Goal: Complete application form: Complete application form

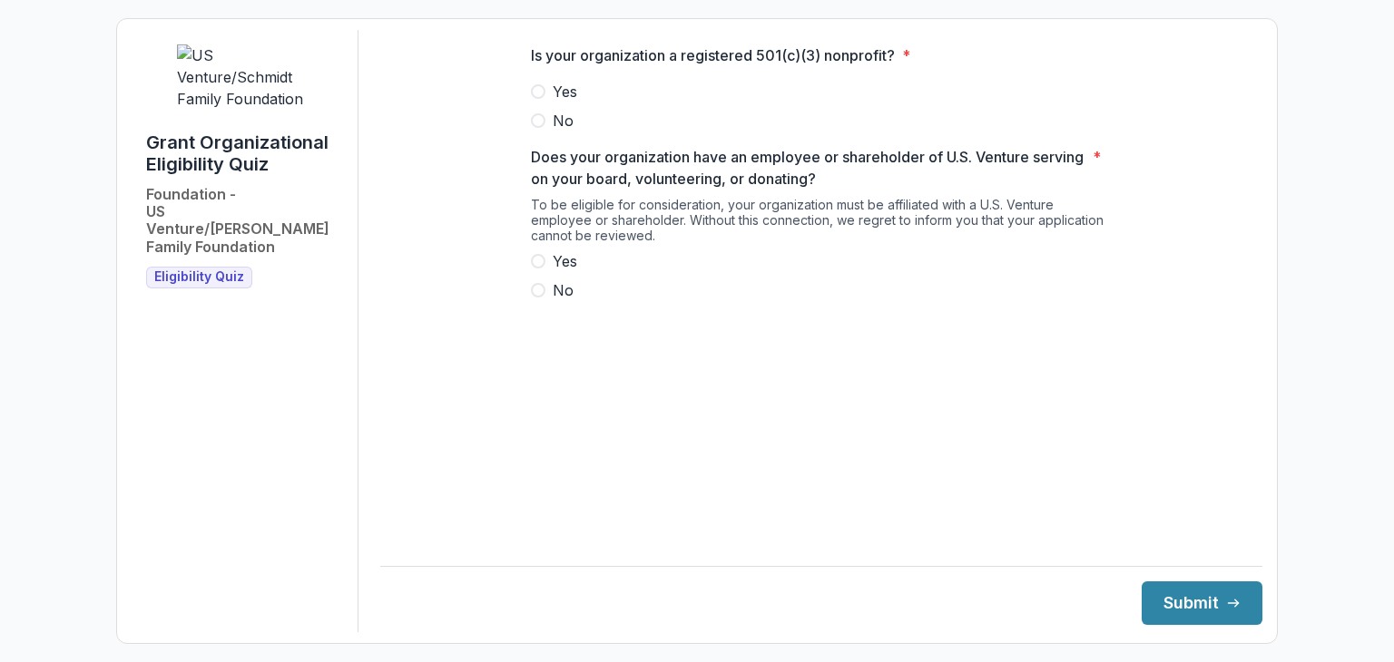
click at [540, 99] on span at bounding box center [538, 91] width 15 height 15
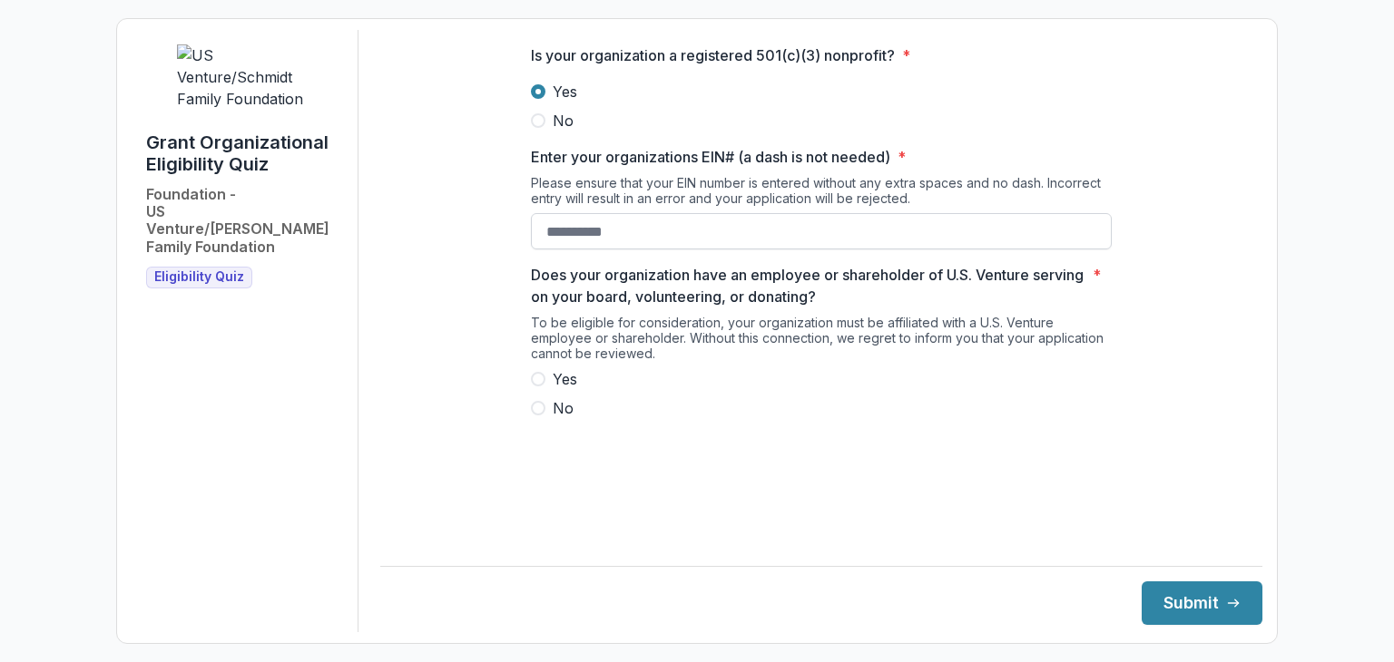
click at [744, 242] on input "Enter your organizations EIN# (a dash is not needed) *" at bounding box center [821, 231] width 581 height 36
type input "**********"
click at [535, 386] on span at bounding box center [538, 379] width 15 height 15
click at [1176, 611] on button "Submit" at bounding box center [1201, 604] width 121 height 44
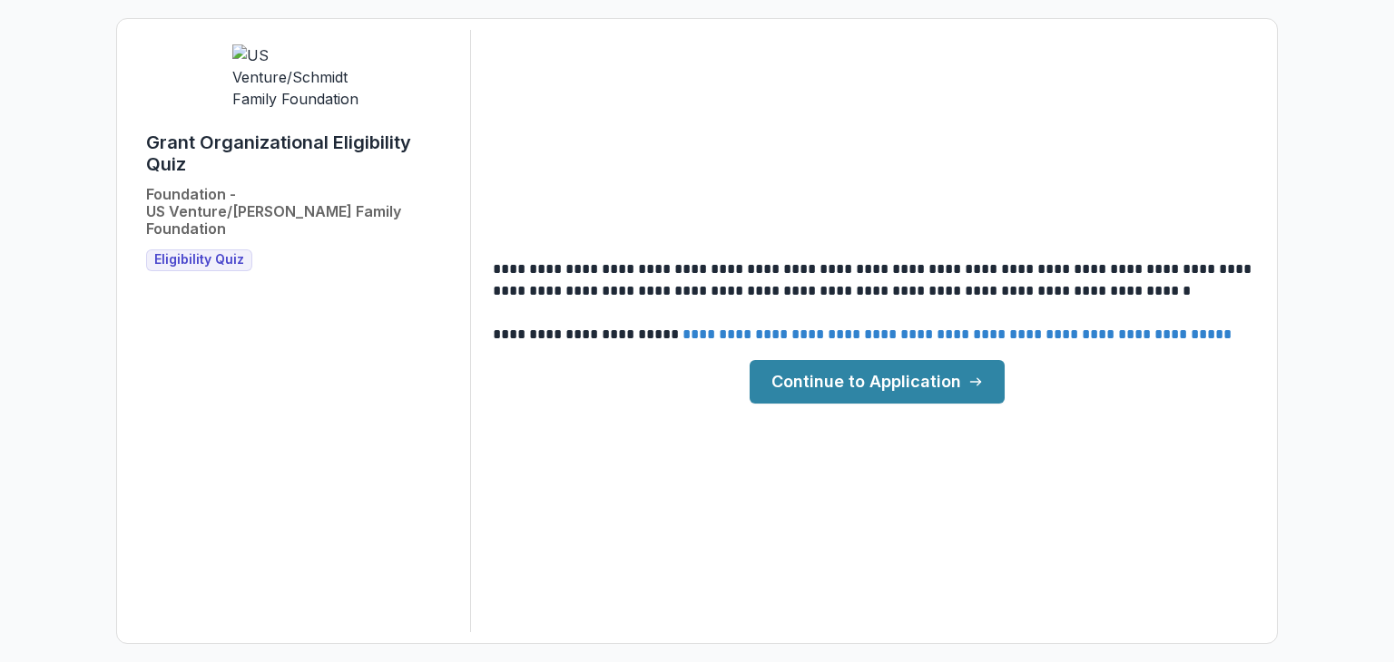
click at [913, 379] on link "Continue to Application" at bounding box center [876, 382] width 255 height 44
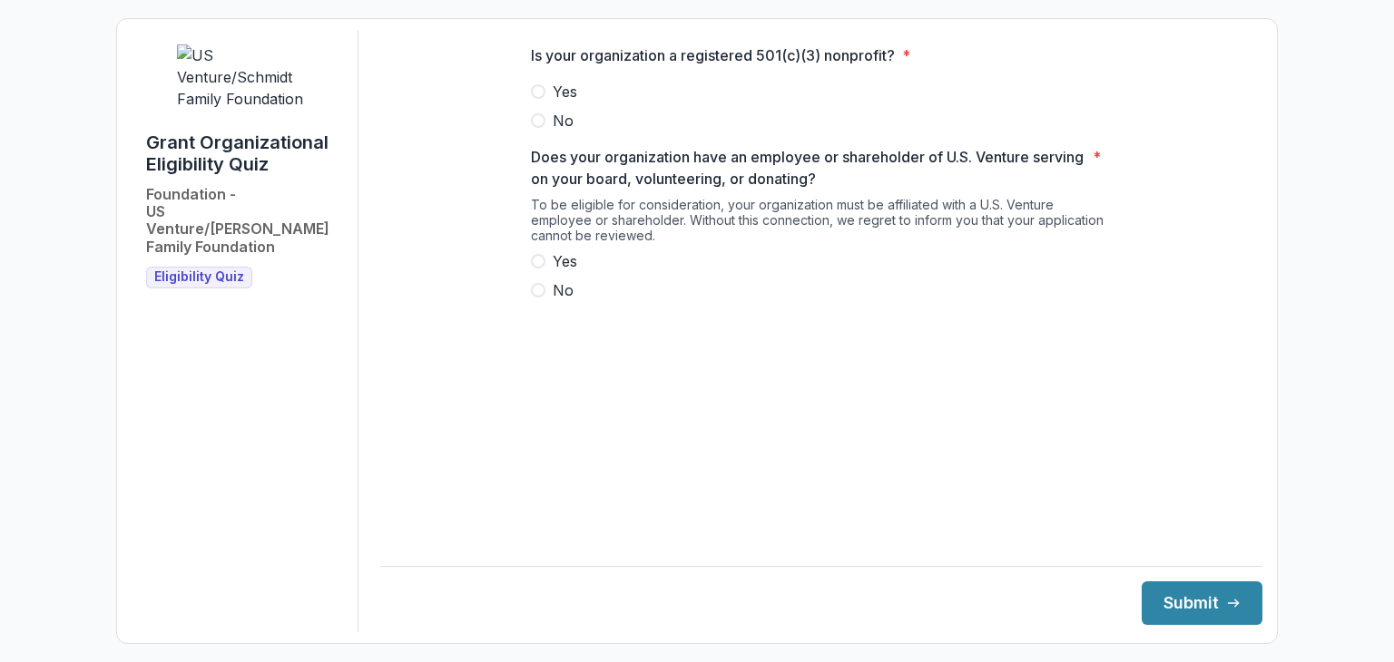
click at [537, 99] on span at bounding box center [538, 91] width 15 height 15
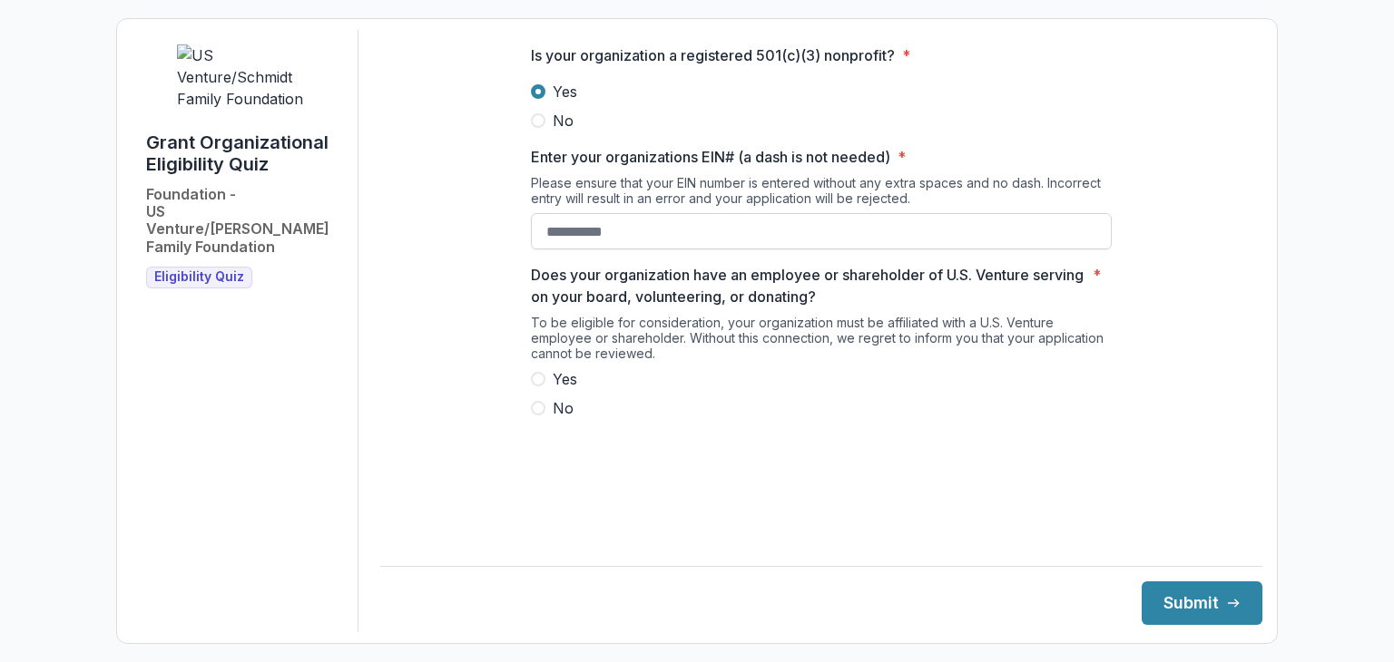
click at [620, 247] on input "Enter your organizations EIN# (a dash is not needed) *" at bounding box center [821, 231] width 581 height 36
type input "**********"
click at [535, 386] on span at bounding box center [538, 379] width 15 height 15
click at [1157, 601] on button "Submit" at bounding box center [1201, 604] width 121 height 44
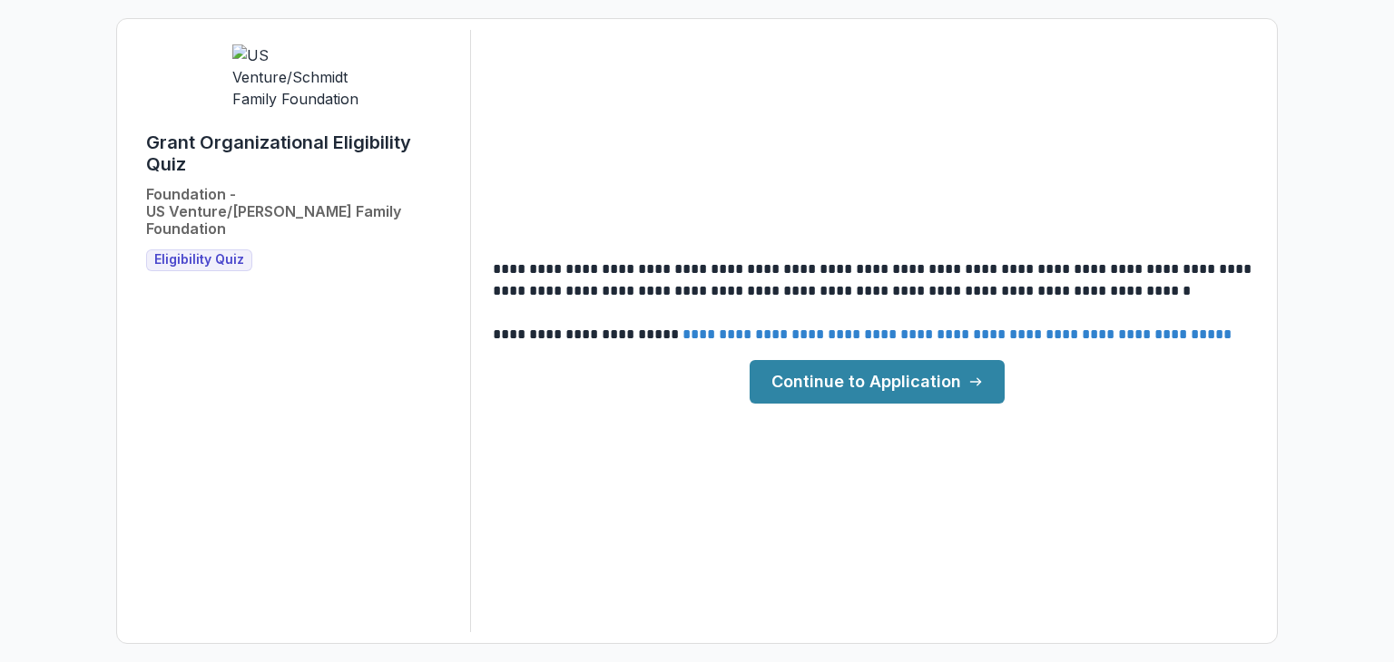
click at [859, 378] on link "Continue to Application" at bounding box center [876, 382] width 255 height 44
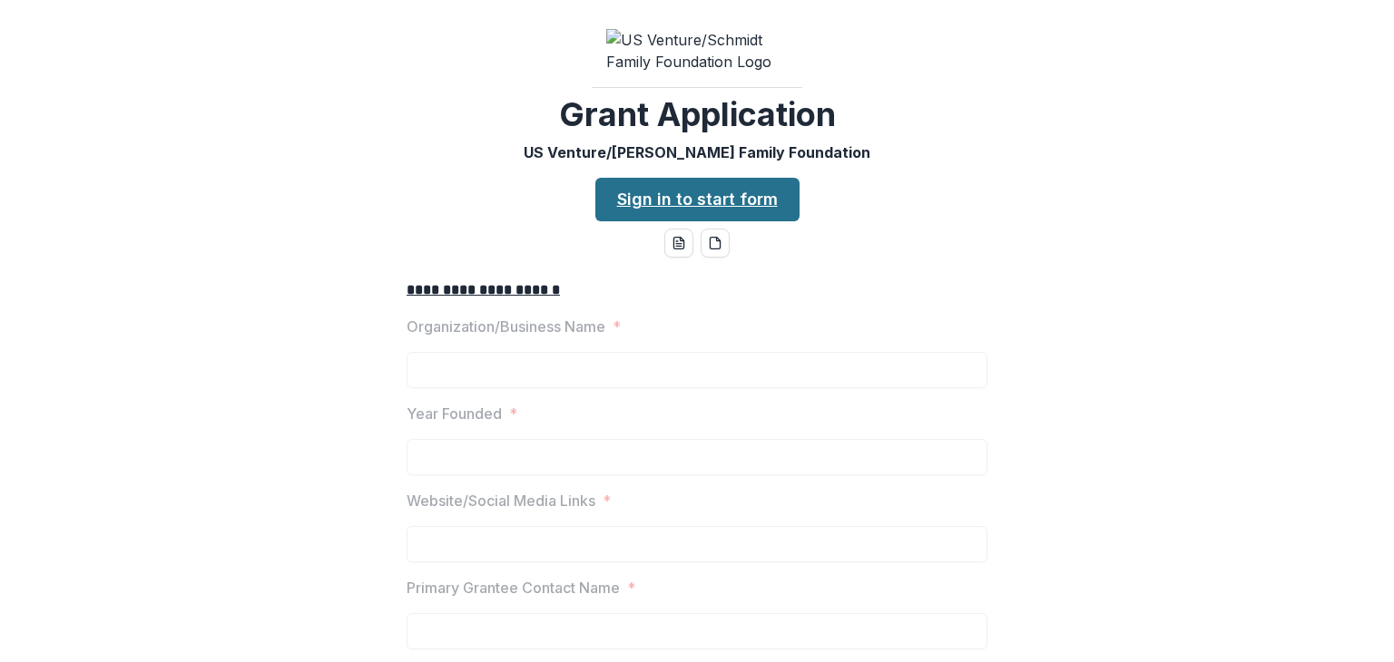
click at [690, 215] on link "Sign in to start form" at bounding box center [697, 200] width 204 height 44
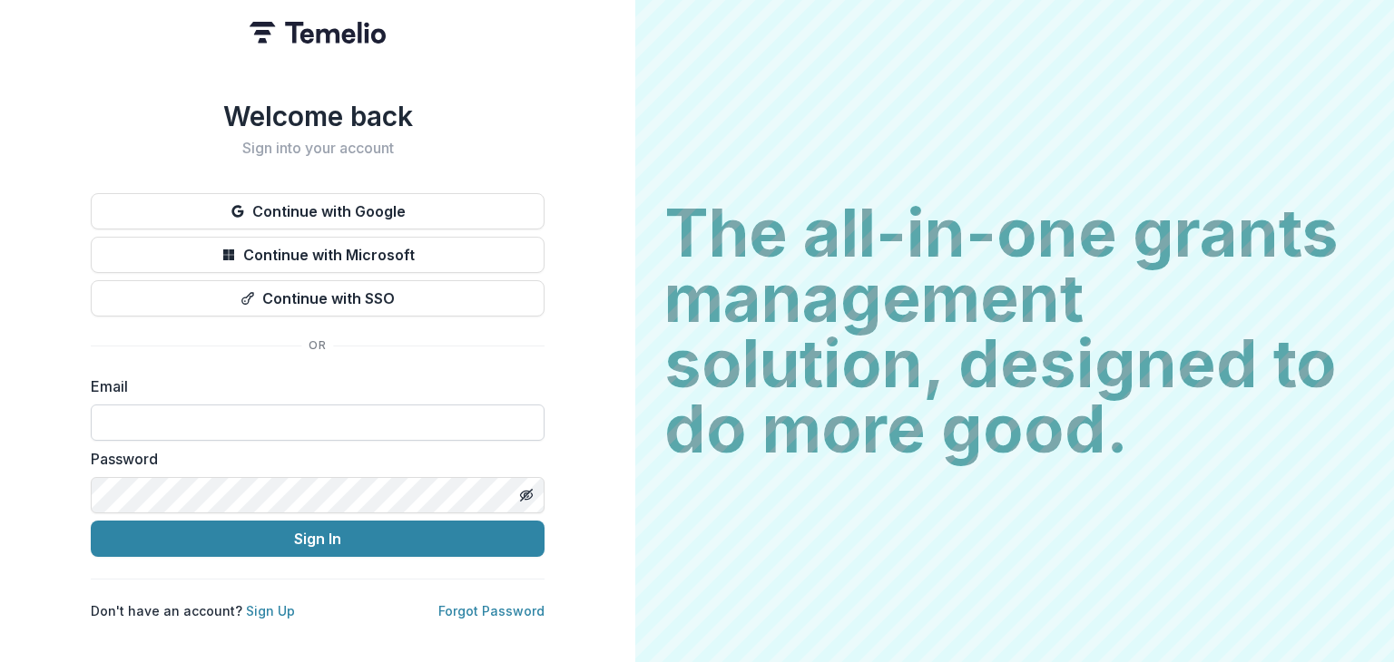
click at [368, 419] on input at bounding box center [318, 423] width 454 height 36
type input "**********"
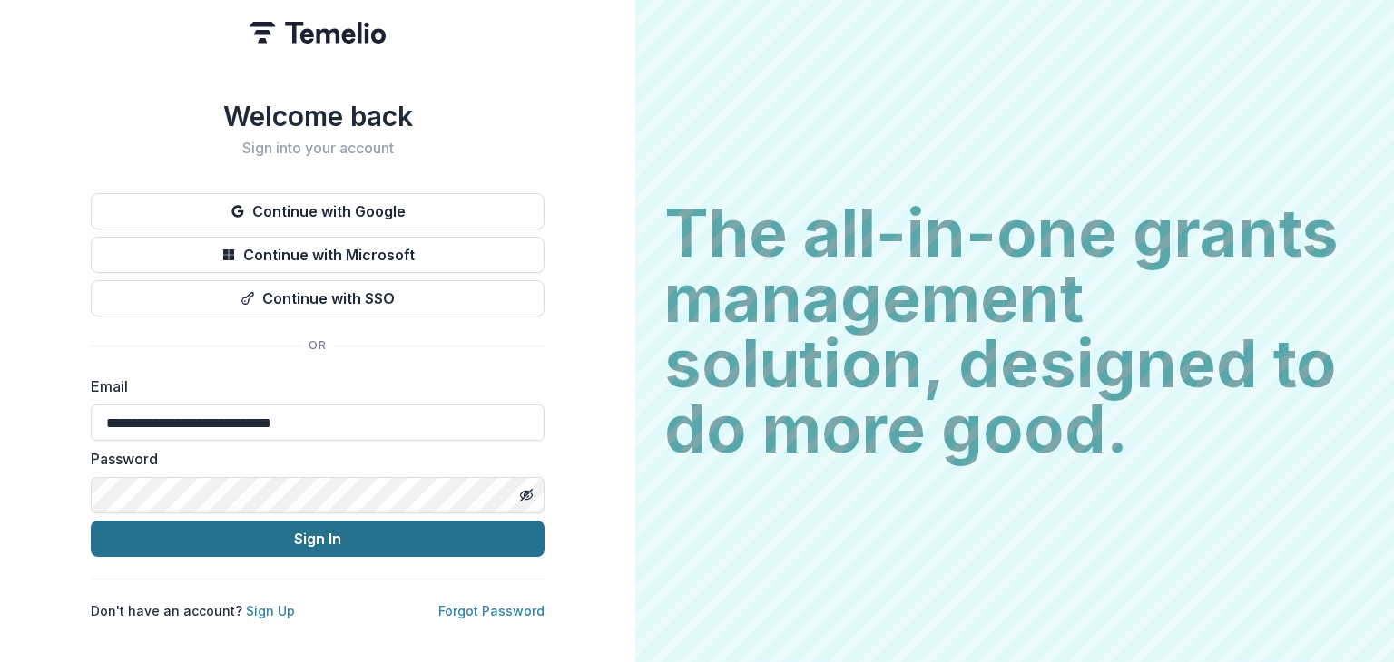
click at [374, 533] on button "Sign In" at bounding box center [318, 539] width 454 height 36
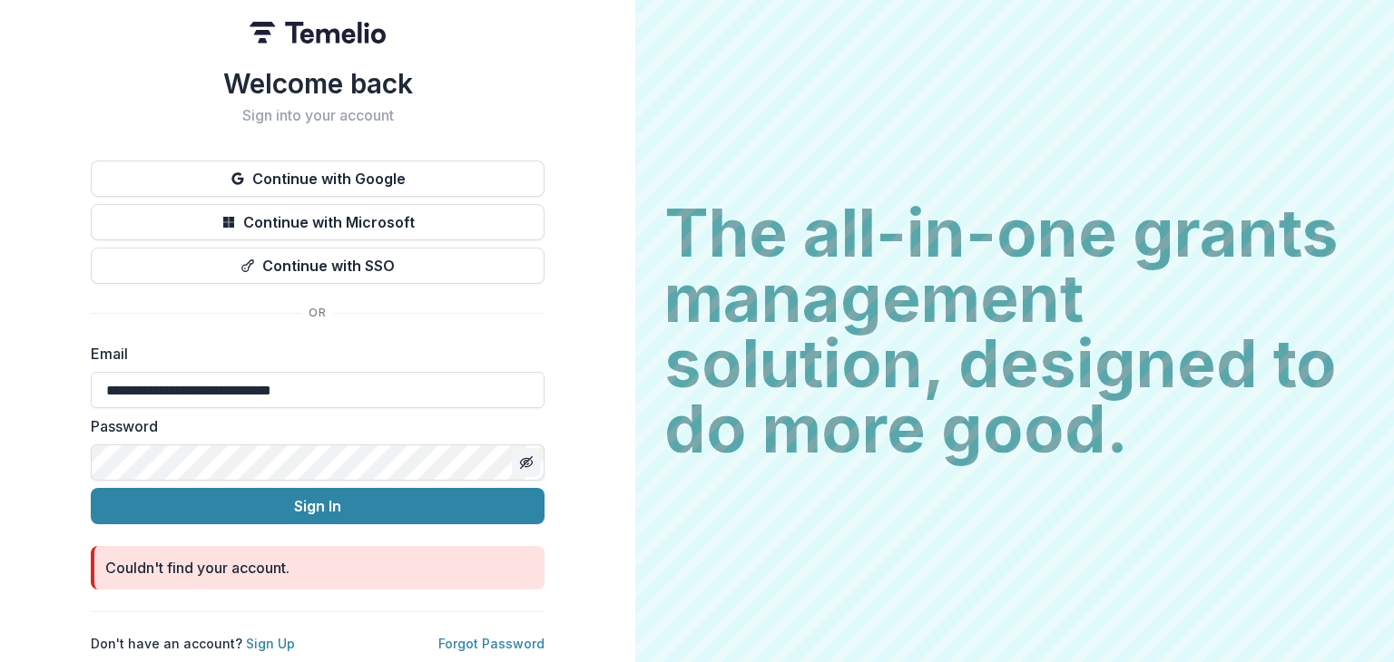
click at [527, 457] on line "Toggle password visibility" at bounding box center [526, 462] width 11 height 11
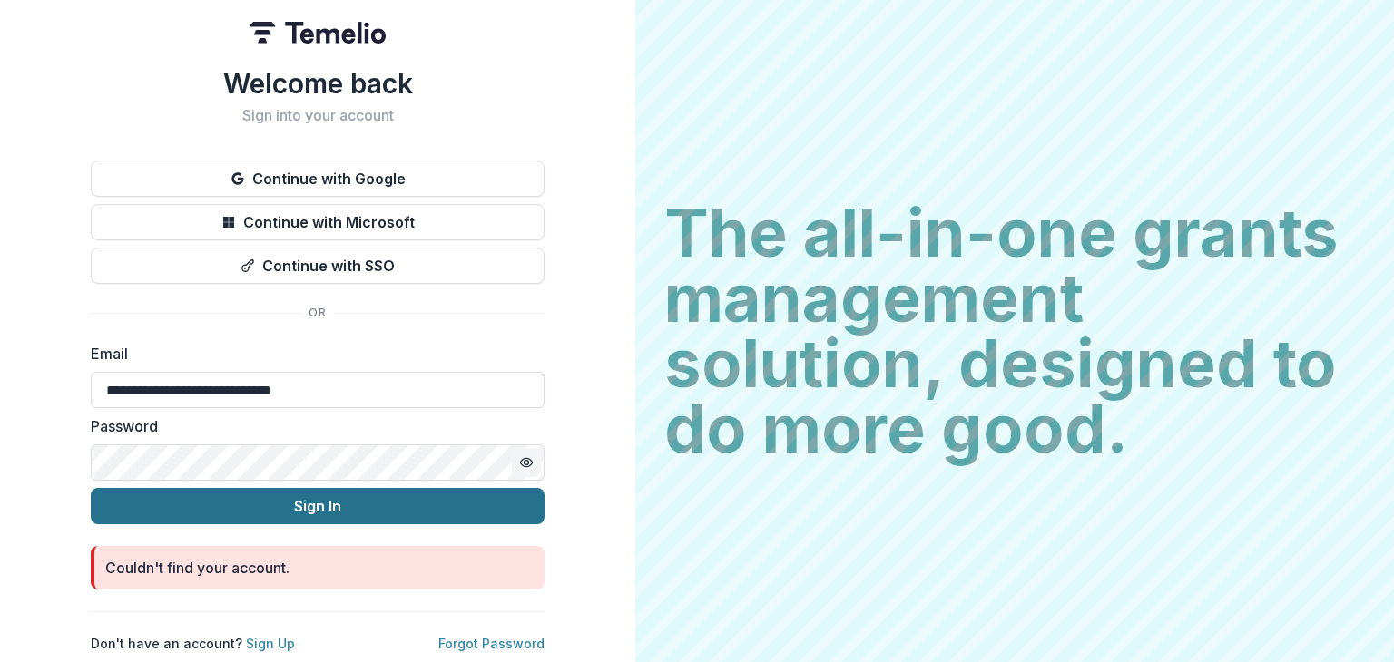
click at [453, 499] on button "Sign In" at bounding box center [318, 506] width 454 height 36
